Goal: Task Accomplishment & Management: Manage account settings

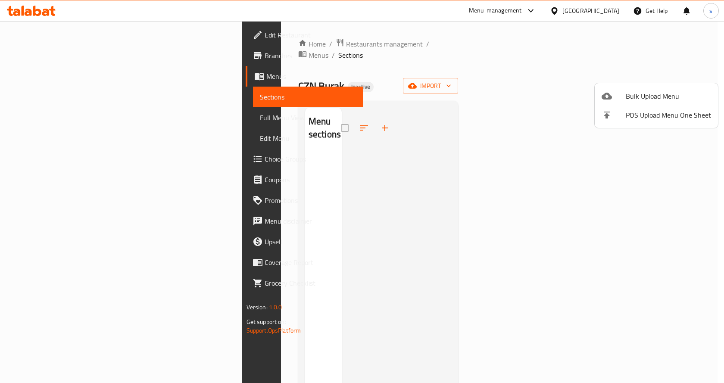
click at [48, 75] on div at bounding box center [362, 191] width 724 height 383
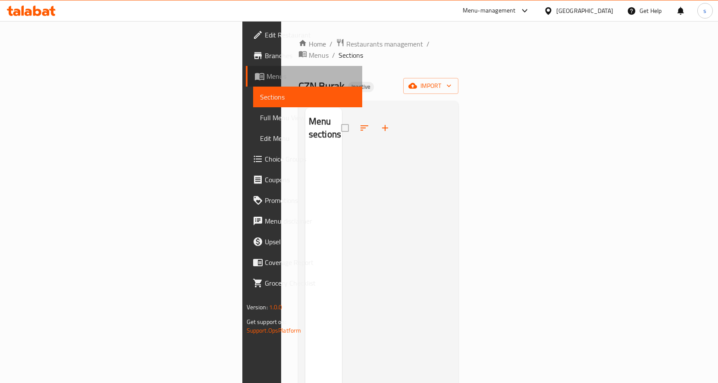
click at [266, 75] on span "Menus" at bounding box center [310, 76] width 89 height 10
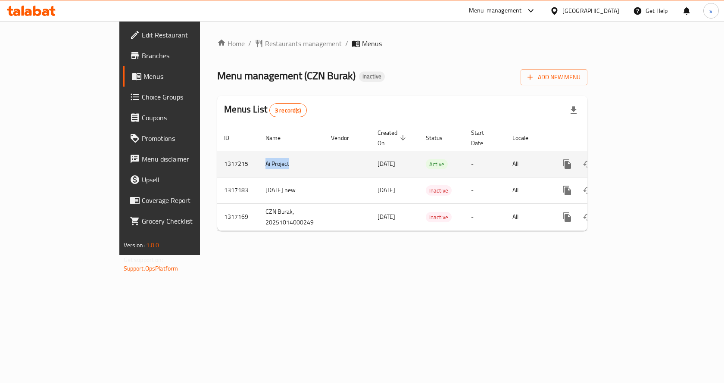
drag, startPoint x: 231, startPoint y: 159, endPoint x: 169, endPoint y: 156, distance: 62.1
click at [217, 156] on tr "1317215 Ai Project [DATE] Active - All" at bounding box center [431, 164] width 429 height 26
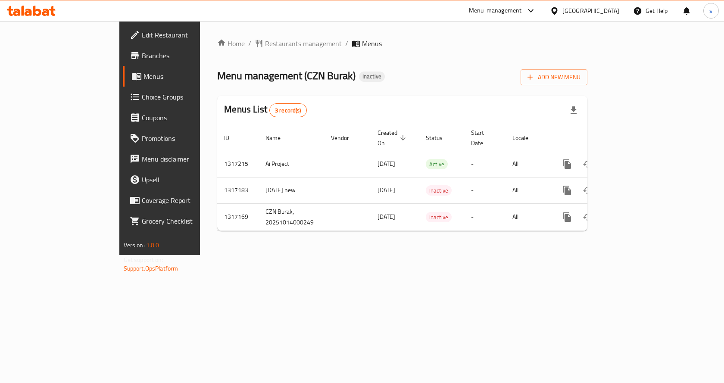
click at [222, 255] on div "Home / Restaurants management / Menus Menu management ( CZN Burak ) Inactive Ad…" at bounding box center [402, 138] width 405 height 234
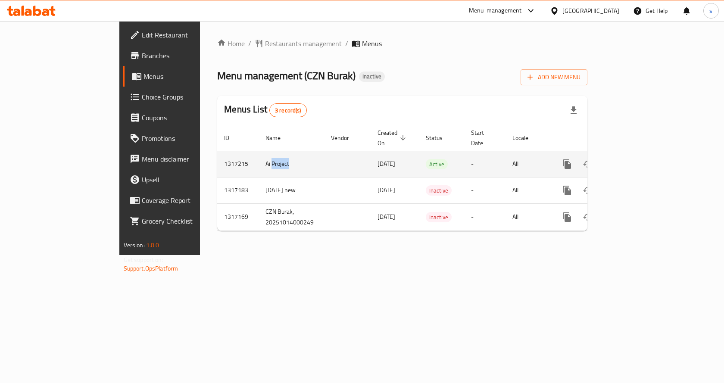
drag, startPoint x: 219, startPoint y: 152, endPoint x: 191, endPoint y: 149, distance: 27.8
click at [259, 151] on td "Ai Project" at bounding box center [292, 164] width 66 height 26
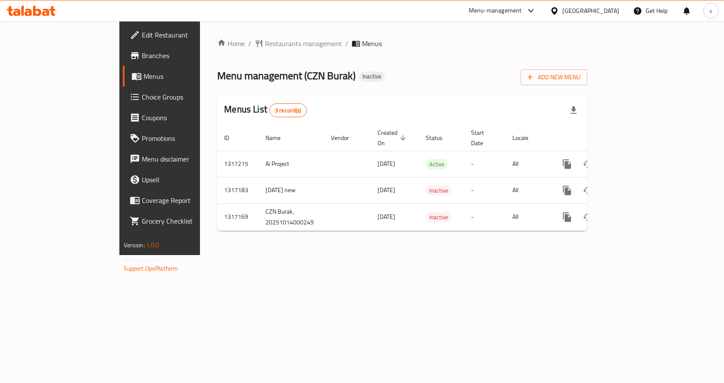
click at [210, 255] on div "Home / Restaurants management / Menus Menu management ( CZN Burak ) Inactive Ad…" at bounding box center [402, 138] width 405 height 234
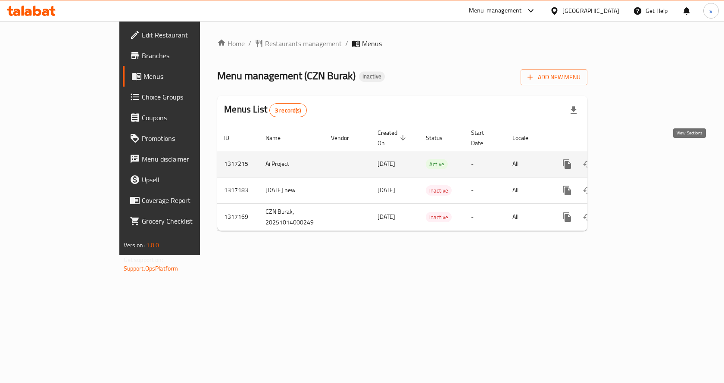
click at [640, 155] on link "enhanced table" at bounding box center [629, 164] width 21 height 21
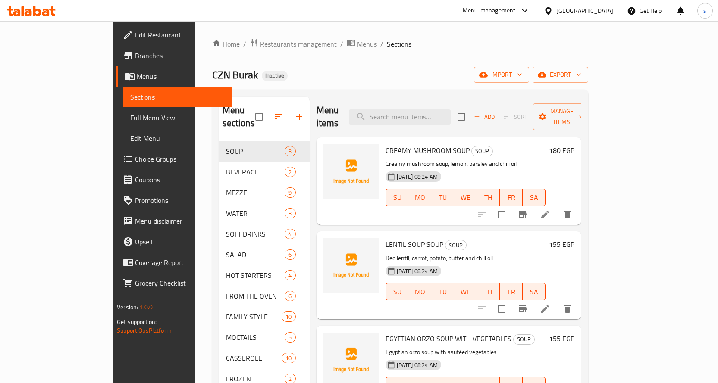
click at [116, 83] on link "Menus" at bounding box center [174, 76] width 116 height 21
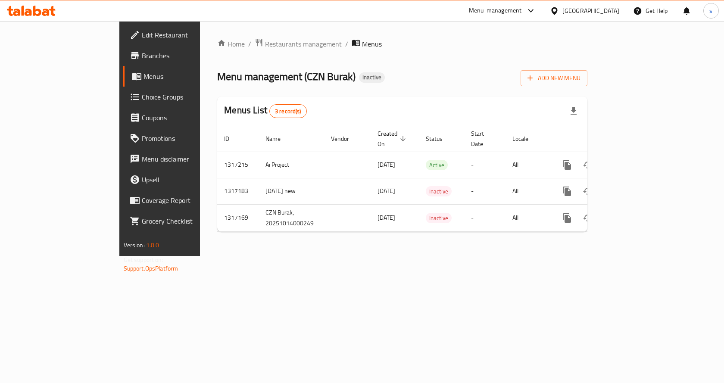
click at [221, 253] on div "Home / Restaurants management / Menus Menu management ( CZN Burak ) Inactive Ad…" at bounding box center [402, 138] width 405 height 235
click at [414, 256] on div "Home / Restaurants management / Menus Menu management ( CZN Burak ) Inactive Ad…" at bounding box center [402, 138] width 405 height 235
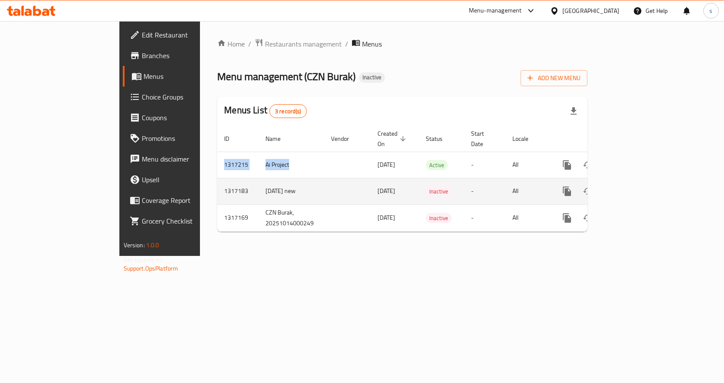
drag, startPoint x: 408, startPoint y: 281, endPoint x: 253, endPoint y: 190, distance: 180.5
click at [253, 178] on div "Home / Restaurants management / Menus Menu management ( CZN Burak ) Inactive Ad…" at bounding box center [402, 138] width 405 height 235
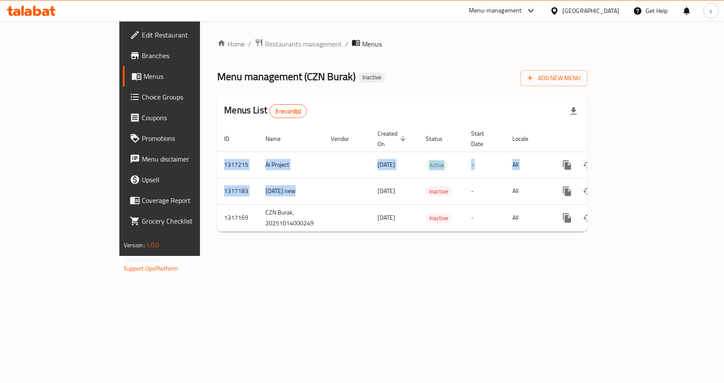
click at [242, 256] on div "Home / Restaurants management / Menus Menu management ( CZN Burak ) Inactive Ad…" at bounding box center [402, 138] width 405 height 235
click at [219, 256] on div "Home / Restaurants management / Menus Menu management ( CZN Burak ) Inactive Ad…" at bounding box center [402, 138] width 405 height 235
drag, startPoint x: 233, startPoint y: 207, endPoint x: 194, endPoint y: 225, distance: 43.0
click at [217, 222] on table "ID Name Vendor Created On sorted descending Status Start Date Locale Actions 13…" at bounding box center [431, 179] width 429 height 106
click at [216, 256] on div "Home / Restaurants management / Menus Menu management ( CZN Burak ) Inactive Ad…" at bounding box center [402, 138] width 405 height 235
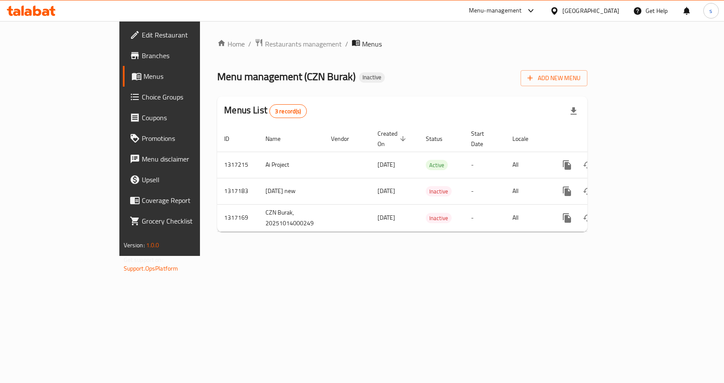
click at [563, 14] on div at bounding box center [556, 10] width 13 height 9
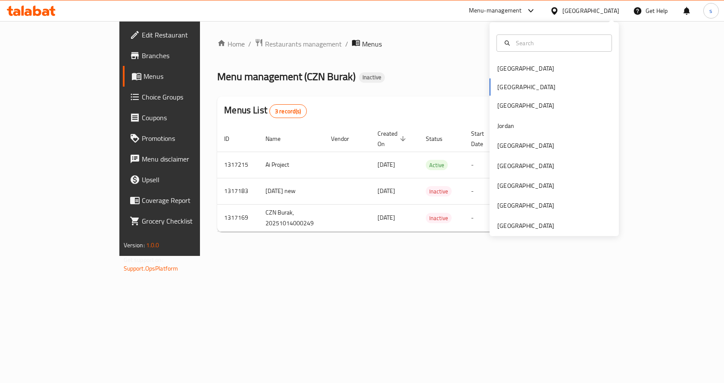
click at [515, 231] on div "[GEOGRAPHIC_DATA] [GEOGRAPHIC_DATA] [GEOGRAPHIC_DATA] [GEOGRAPHIC_DATA] [GEOGRA…" at bounding box center [554, 129] width 129 height 214
click at [515, 230] on div "[GEOGRAPHIC_DATA]" at bounding box center [526, 225] width 57 height 9
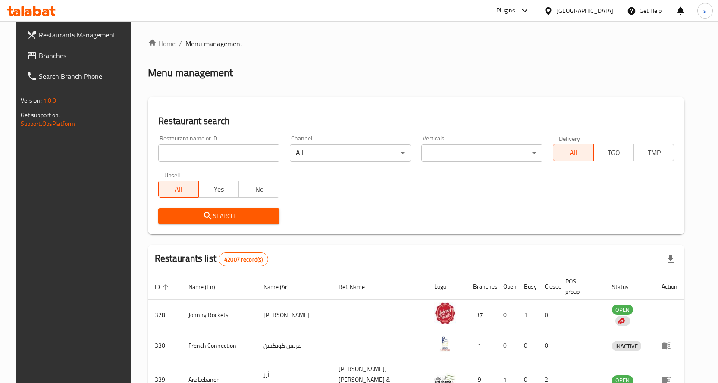
click at [580, 13] on div "[GEOGRAPHIC_DATA]" at bounding box center [584, 10] width 57 height 9
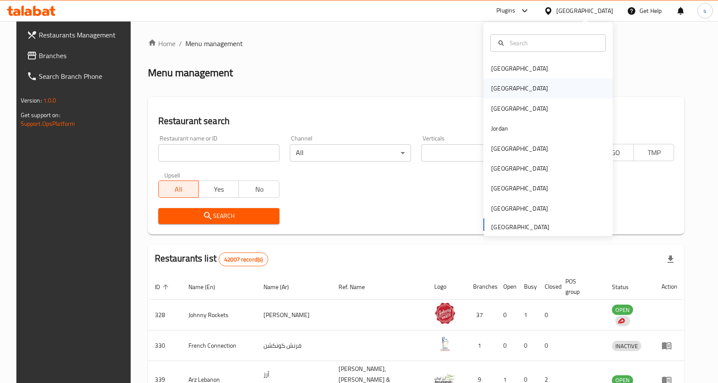
click at [510, 94] on div "[GEOGRAPHIC_DATA]" at bounding box center [547, 88] width 129 height 20
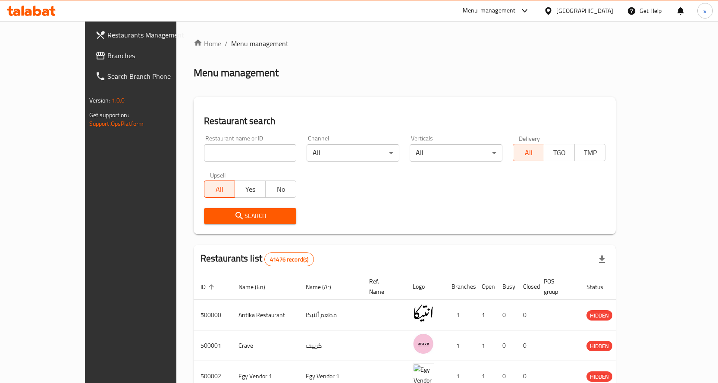
click at [556, 16] on div at bounding box center [550, 10] width 13 height 9
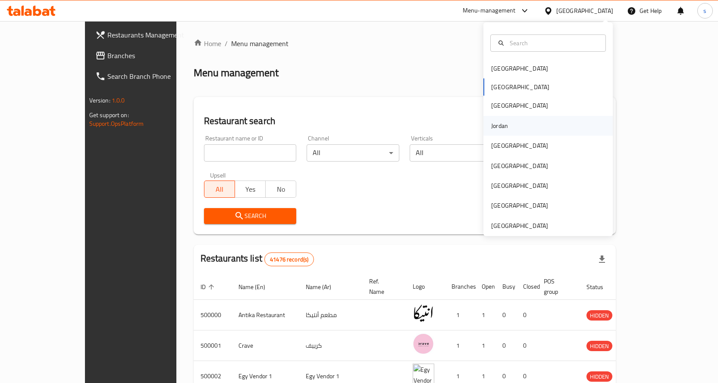
click at [516, 123] on div "Jordan" at bounding box center [547, 126] width 129 height 20
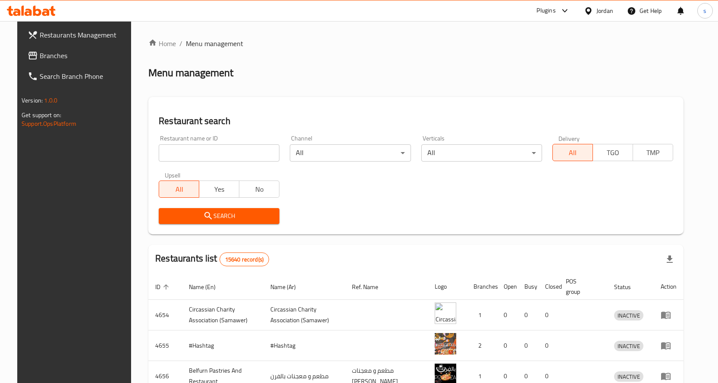
click at [40, 50] on span "Branches" at bounding box center [85, 55] width 91 height 10
